Goal: Information Seeking & Learning: Learn about a topic

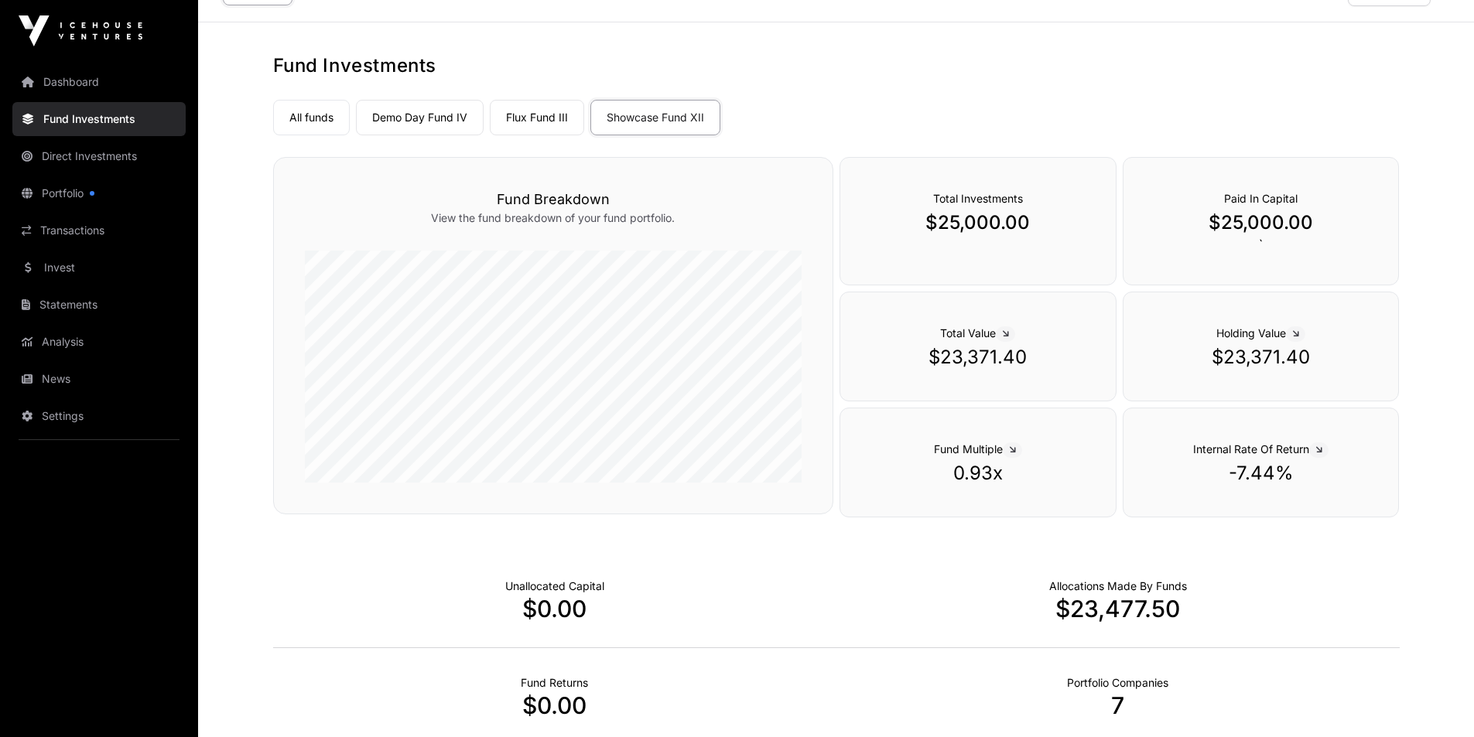
scroll to position [77, 0]
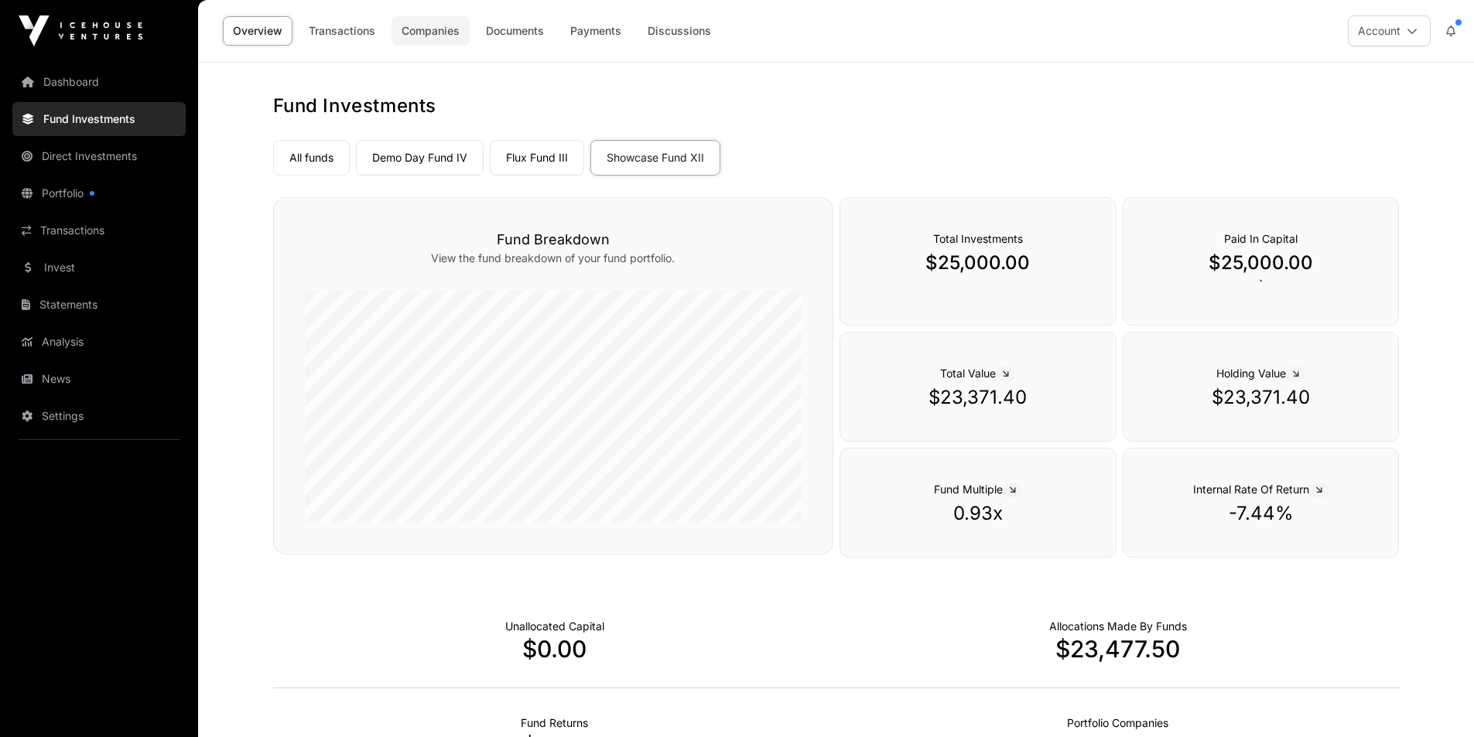
click at [450, 32] on link "Companies" at bounding box center [431, 30] width 78 height 29
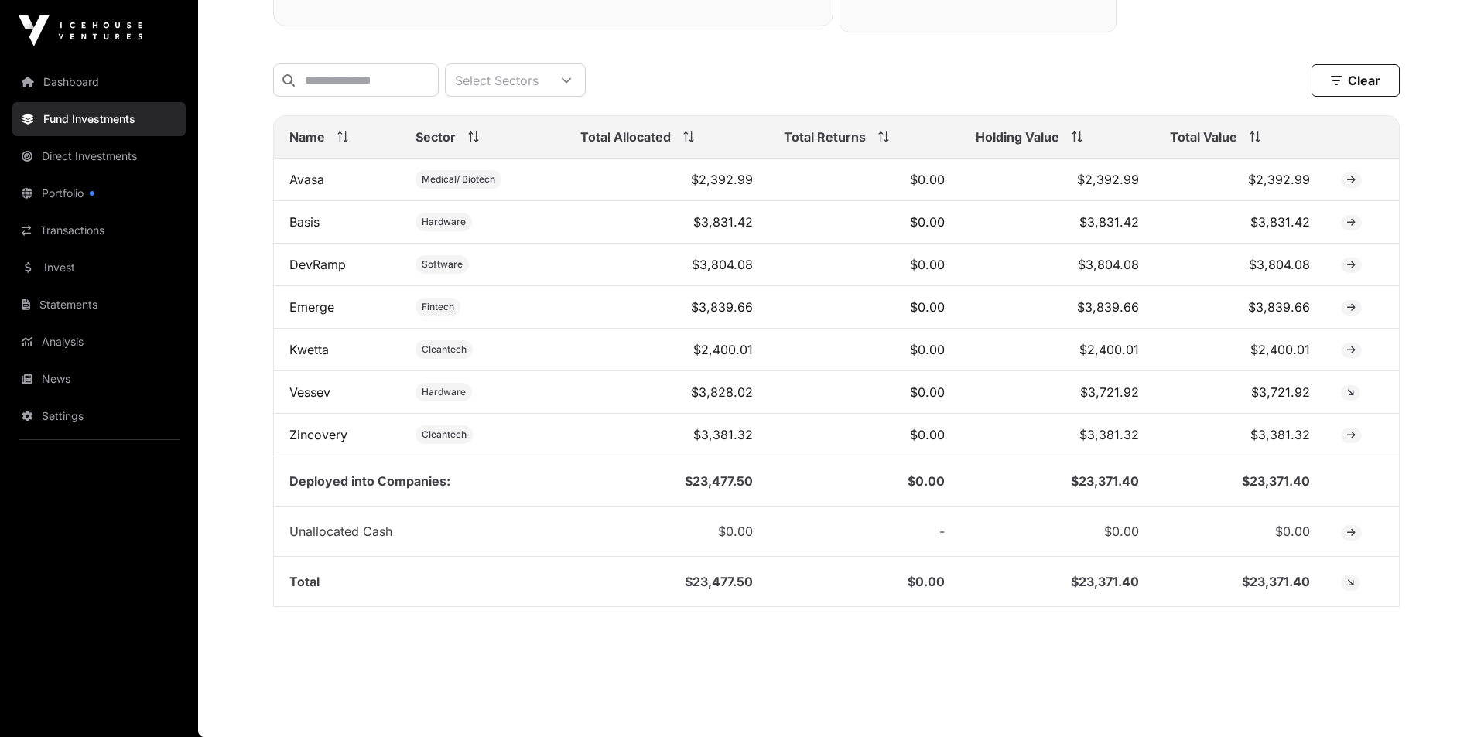
scroll to position [552, 0]
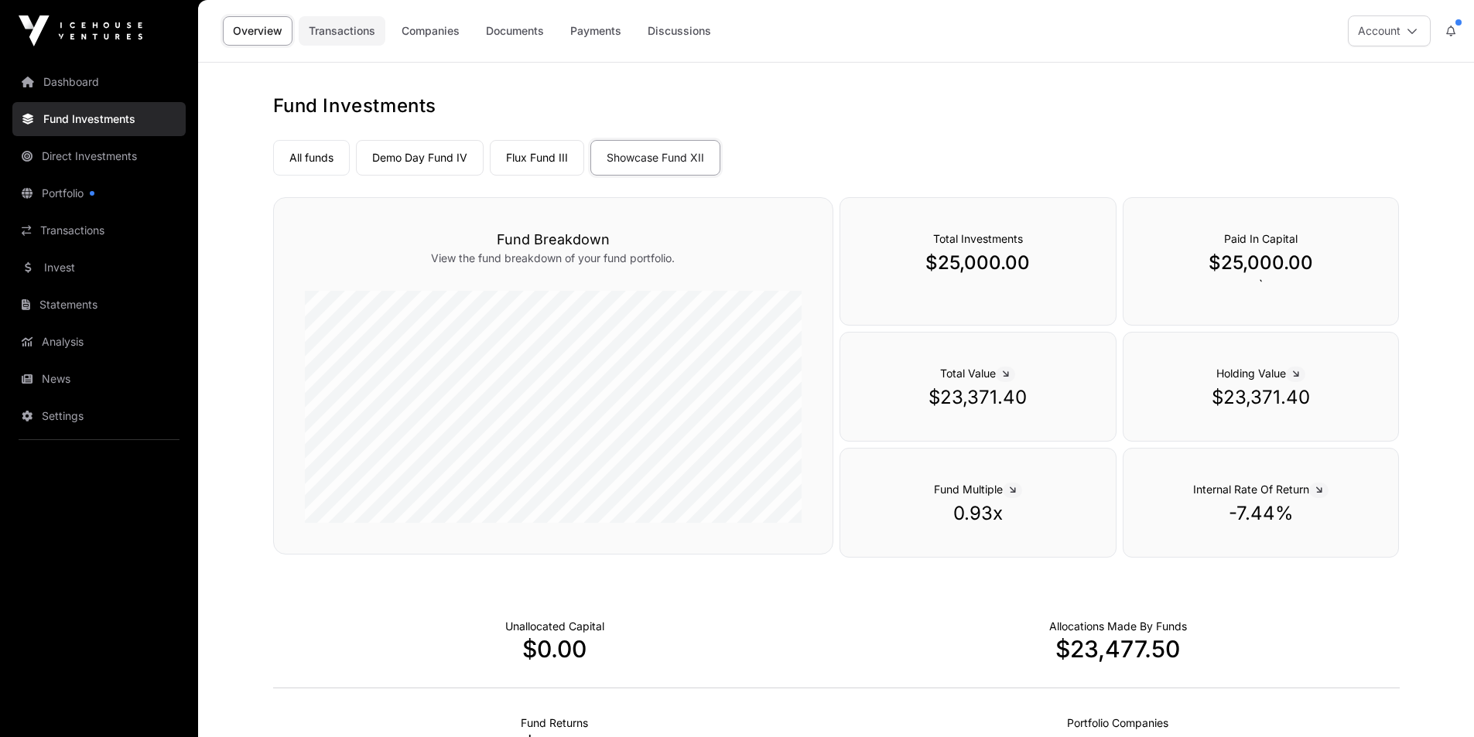
click at [346, 31] on link "Transactions" at bounding box center [342, 30] width 87 height 29
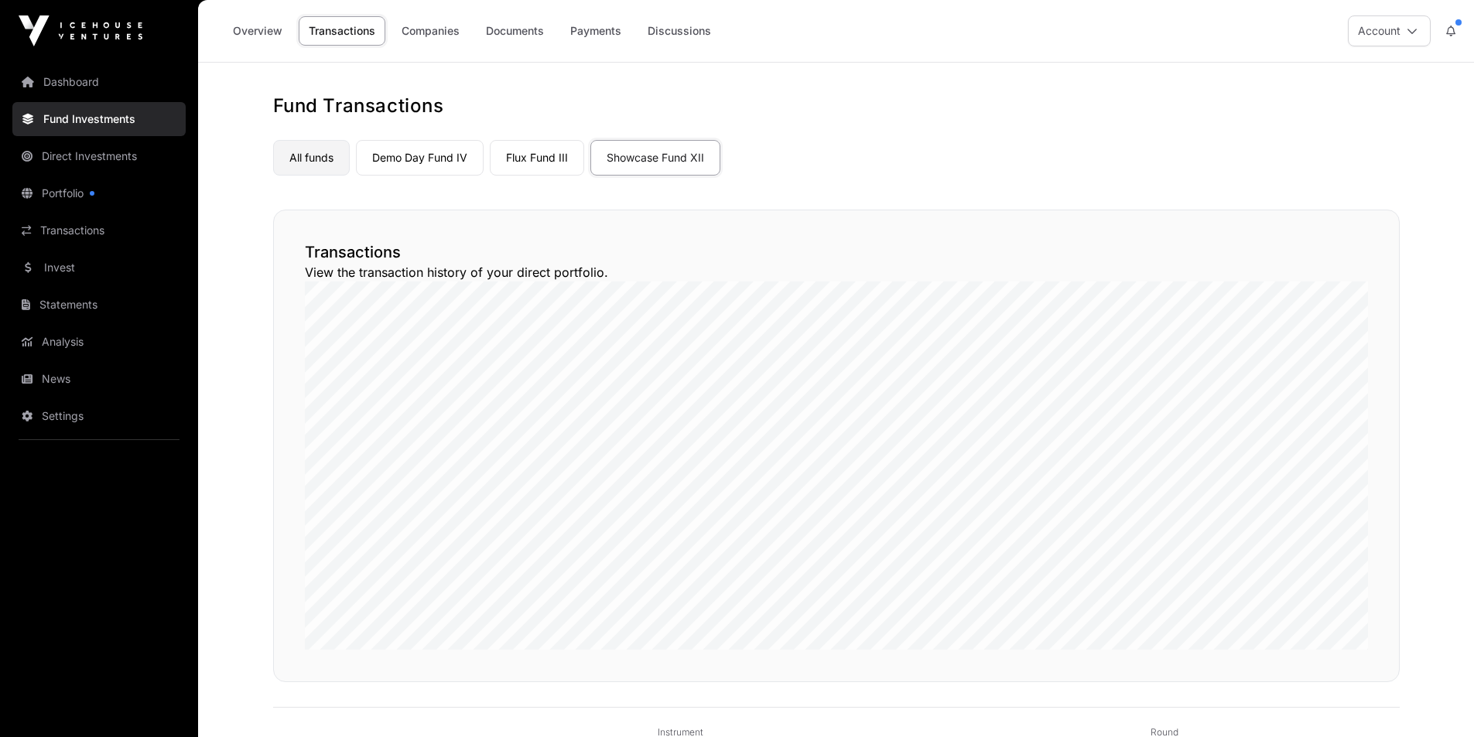
click at [324, 159] on link "All funds" at bounding box center [311, 158] width 77 height 36
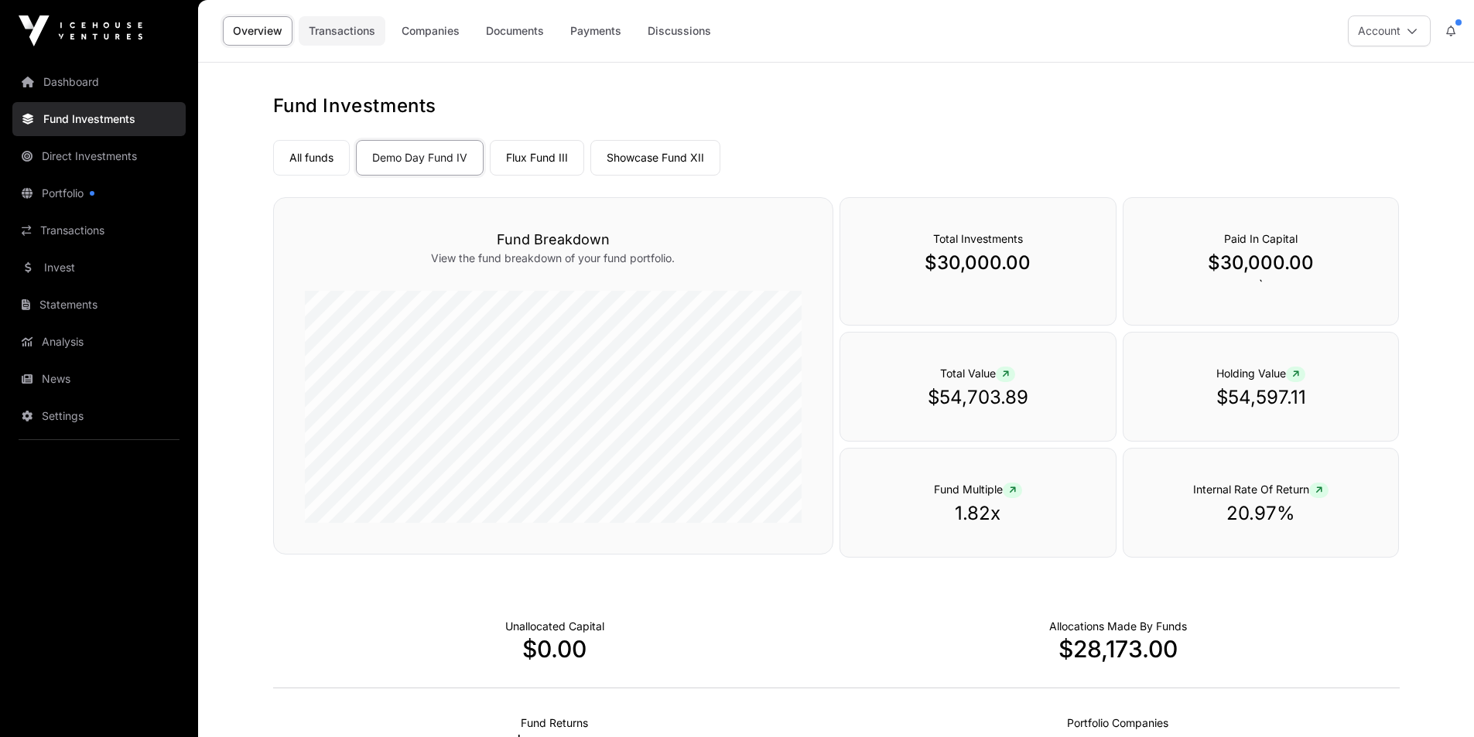
click at [348, 29] on link "Transactions" at bounding box center [342, 30] width 87 height 29
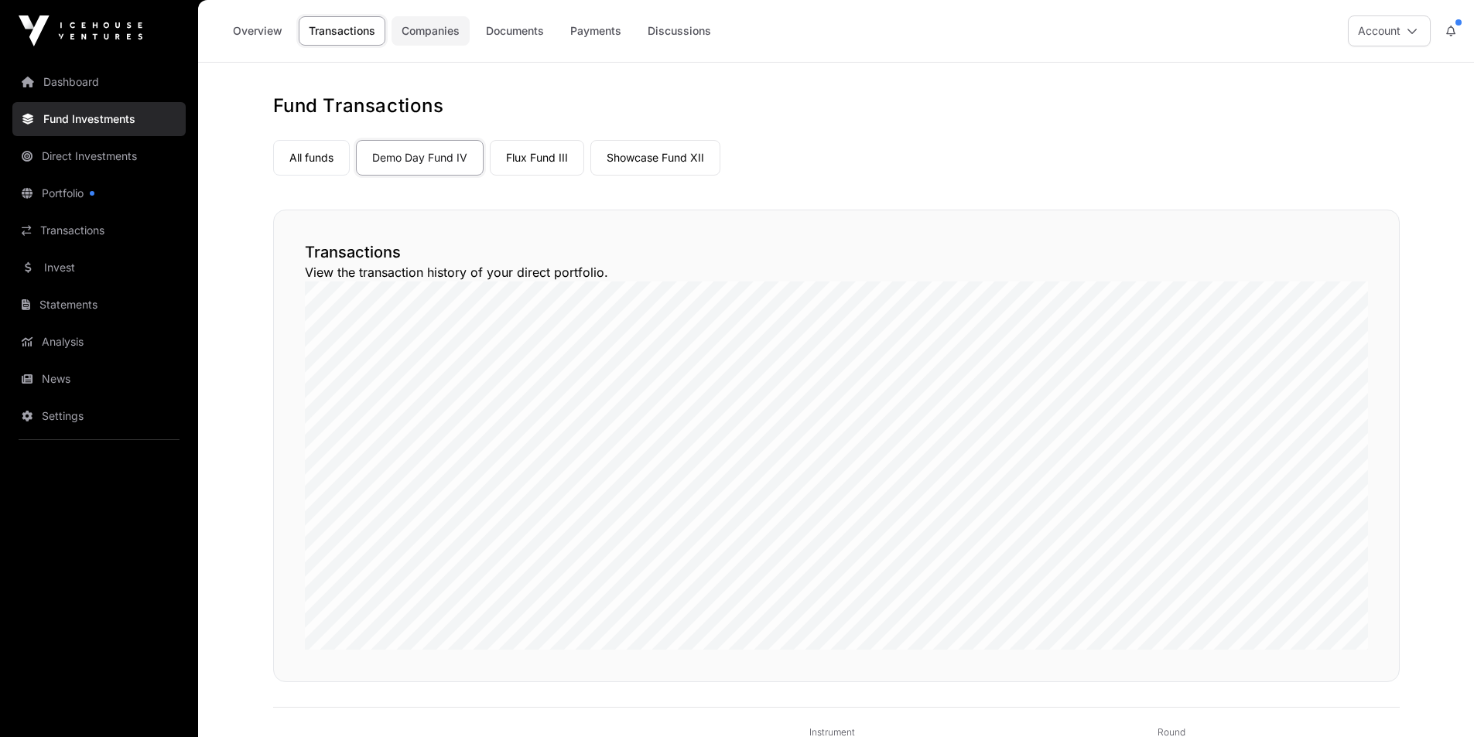
click at [439, 31] on link "Companies" at bounding box center [431, 30] width 78 height 29
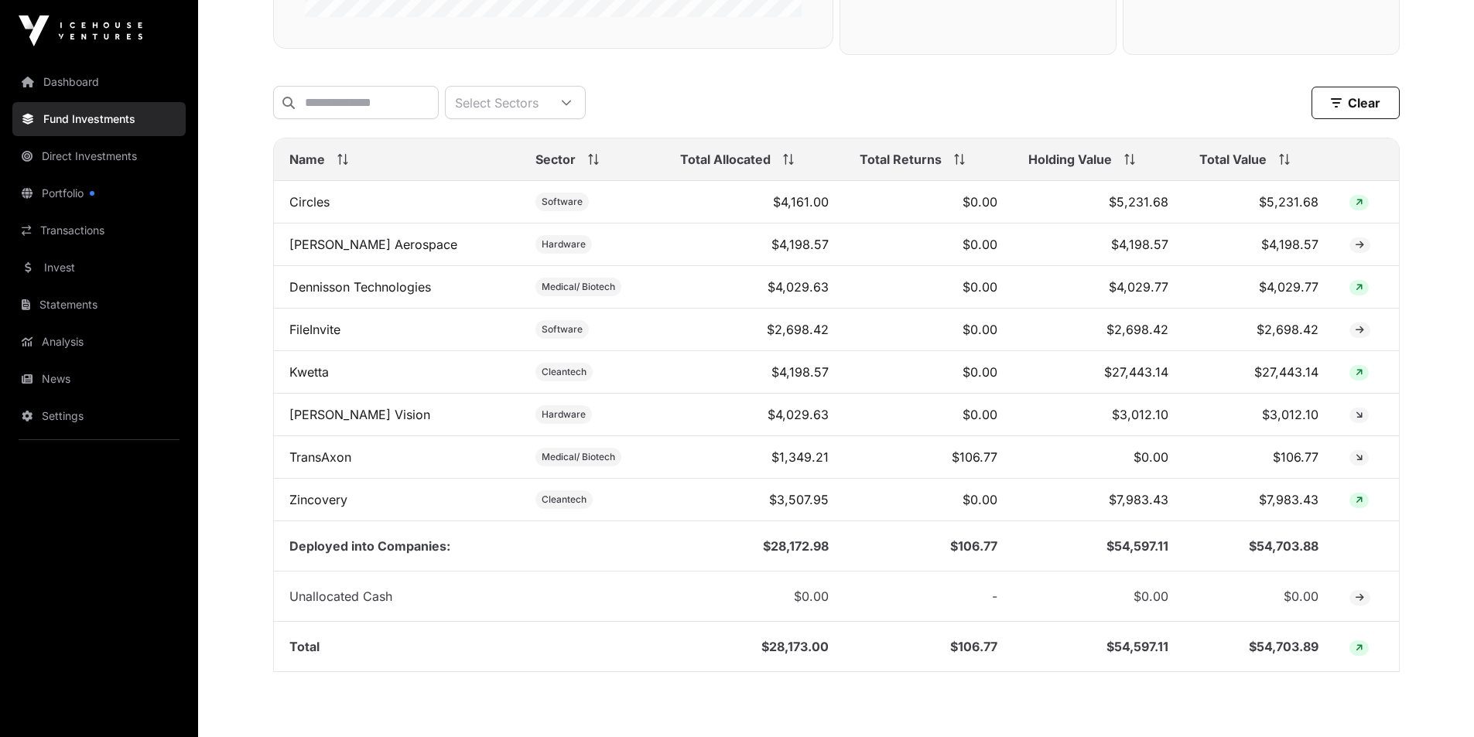
scroll to position [542, 0]
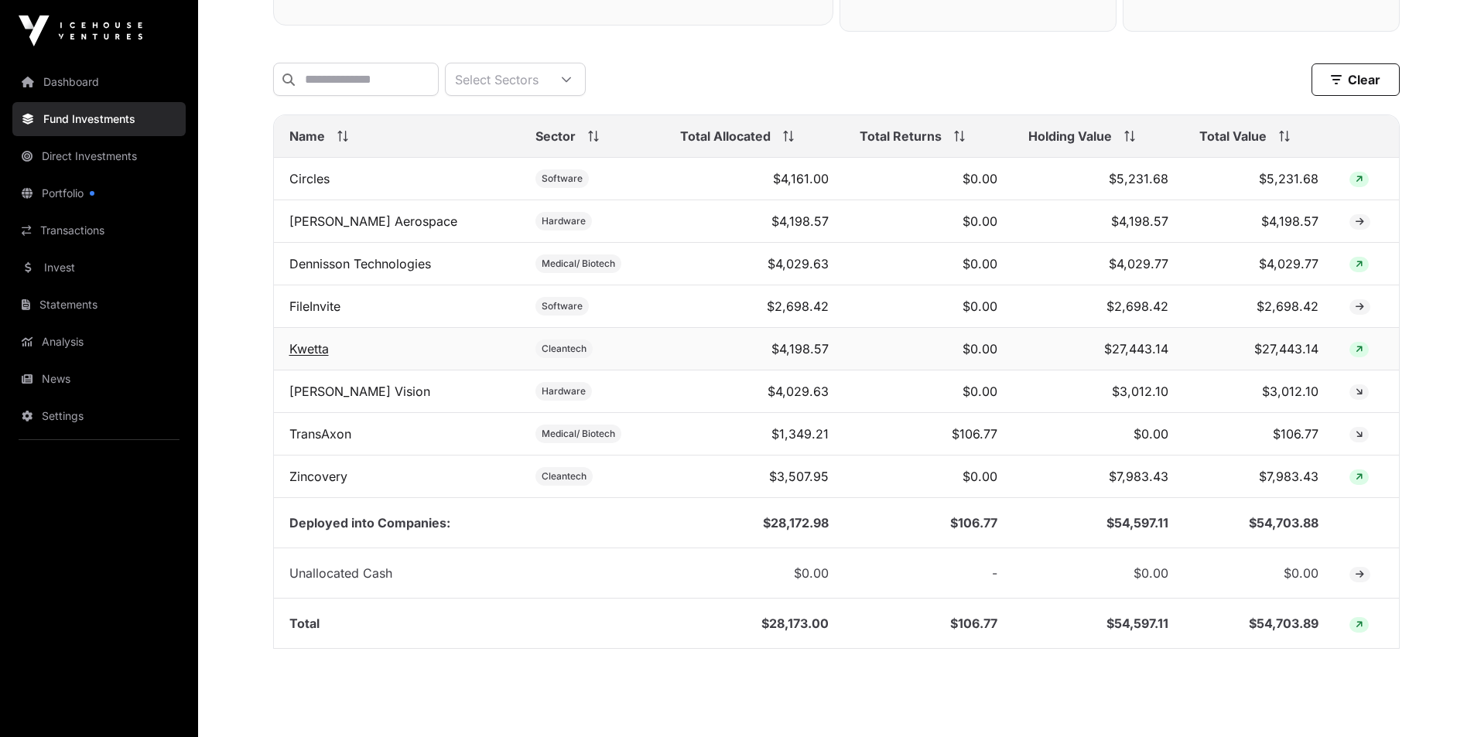
click at [303, 357] on link "Kwetta" at bounding box center [308, 348] width 39 height 15
